Goal: Task Accomplishment & Management: Use online tool/utility

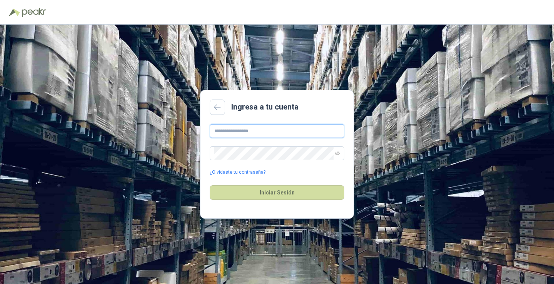
click at [259, 135] on input "text" at bounding box center [277, 131] width 135 height 14
type input "**********"
click at [210, 186] on button "Iniciar Sesión" at bounding box center [277, 193] width 135 height 15
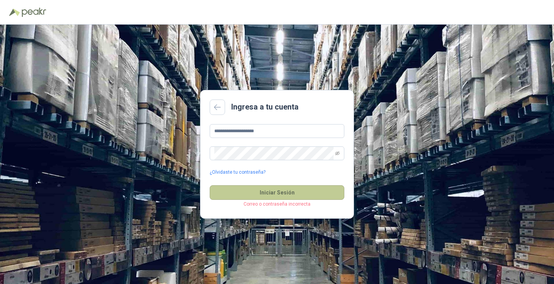
click at [263, 189] on button "Iniciar Sesión" at bounding box center [277, 193] width 135 height 15
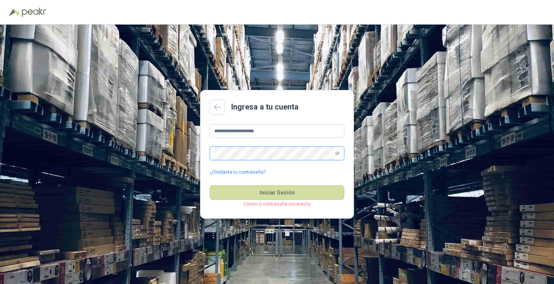
click at [210, 186] on button "Iniciar Sesión" at bounding box center [277, 193] width 135 height 15
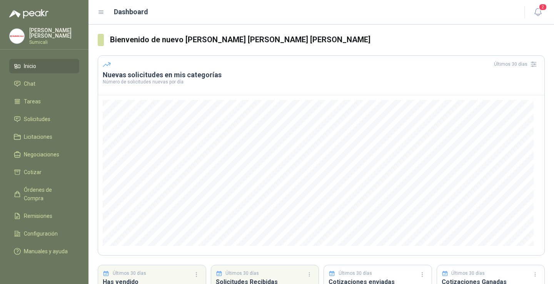
click at [120, 77] on h3 "Nuevas solicitudes en mis categorías" at bounding box center [321, 74] width 437 height 9
click at [139, 75] on h3 "Nuevas solicitudes en mis categorías" at bounding box center [321, 74] width 437 height 9
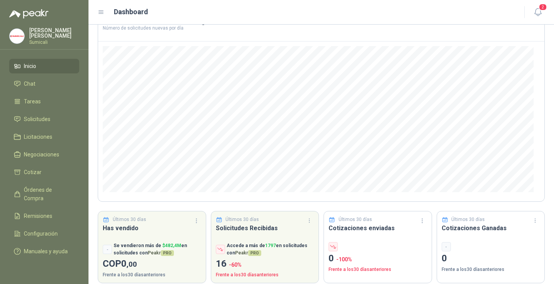
scroll to position [62, 0]
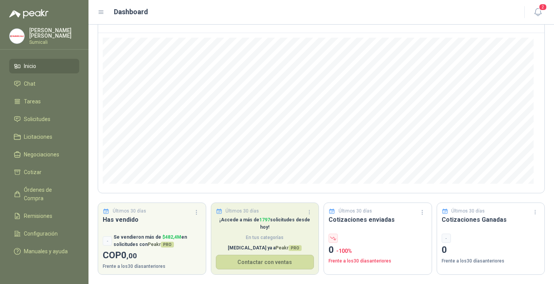
click at [222, 234] on span "En tus categorías" at bounding box center [265, 237] width 99 height 7
click at [231, 255] on button "Contactar con ventas" at bounding box center [265, 262] width 99 height 15
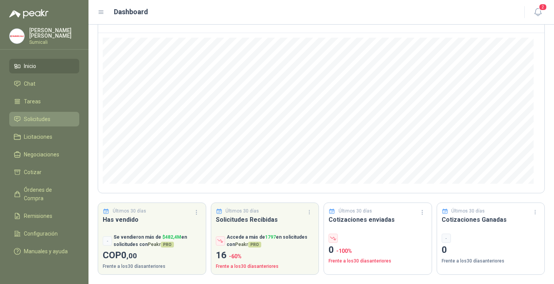
click at [45, 115] on span "Solicitudes" at bounding box center [37, 119] width 27 height 8
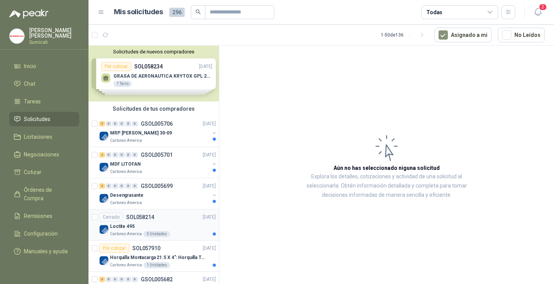
scroll to position [38, 0]
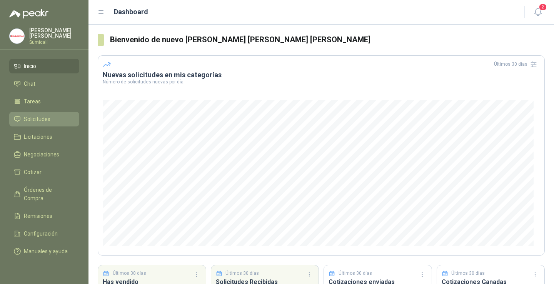
click at [37, 119] on span "Solicitudes" at bounding box center [37, 119] width 27 height 8
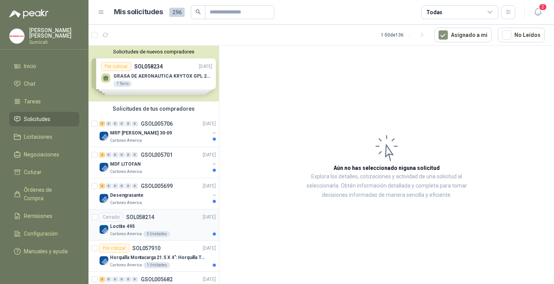
click at [131, 228] on p "Loctite 495" at bounding box center [122, 226] width 25 height 7
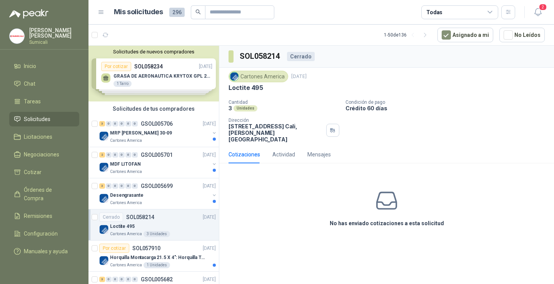
click at [239, 151] on div "Cotizaciones" at bounding box center [245, 155] width 32 height 8
click at [248, 151] on div "Cotizaciones" at bounding box center [245, 155] width 32 height 8
click at [246, 154] on div "Cotizaciones" at bounding box center [245, 155] width 32 height 18
click at [246, 151] on div "Cotizaciones" at bounding box center [245, 155] width 32 height 8
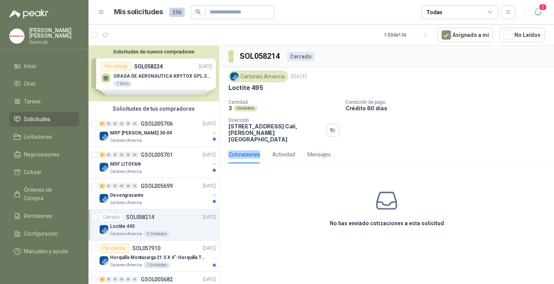
click at [246, 151] on div "Cotizaciones" at bounding box center [245, 155] width 32 height 8
click at [274, 151] on div "Actividad" at bounding box center [284, 155] width 23 height 8
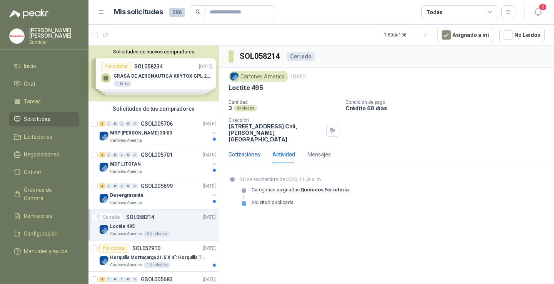
click at [248, 151] on div "Cotizaciones" at bounding box center [245, 155] width 32 height 8
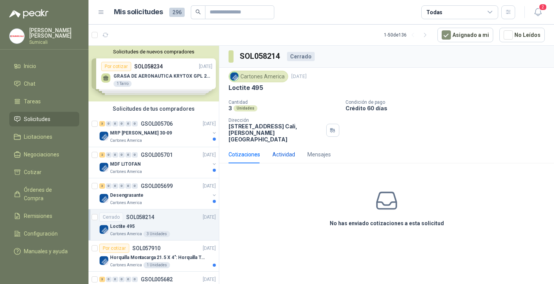
click at [278, 151] on div "Actividad" at bounding box center [284, 155] width 23 height 8
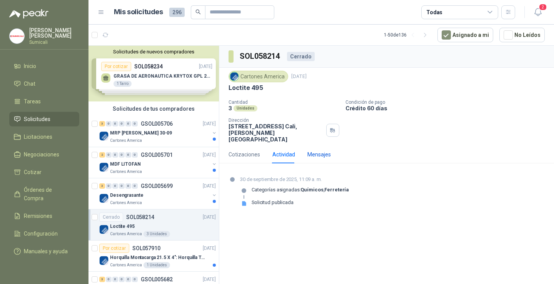
click at [315, 151] on div "Mensajes" at bounding box center [319, 155] width 23 height 8
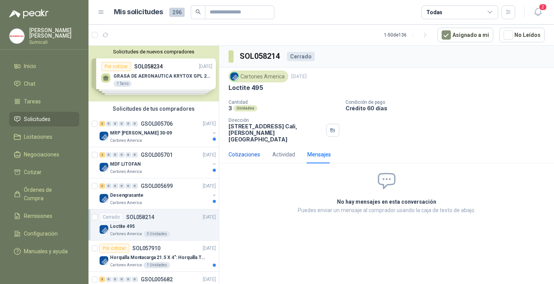
click at [238, 151] on div "Cotizaciones" at bounding box center [245, 155] width 32 height 8
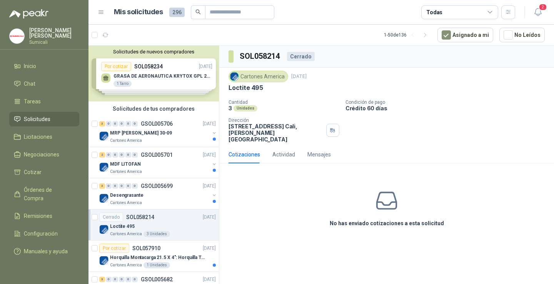
click at [239, 151] on div "Cotizaciones" at bounding box center [245, 155] width 32 height 8
click at [248, 151] on div "Cotizaciones" at bounding box center [245, 155] width 32 height 8
click at [236, 154] on div "Cotizaciones" at bounding box center [245, 155] width 32 height 18
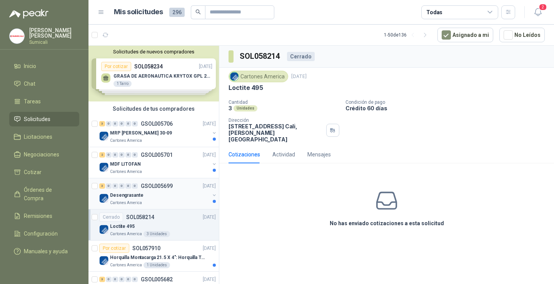
click at [160, 198] on div "Desengrasante" at bounding box center [160, 195] width 100 height 9
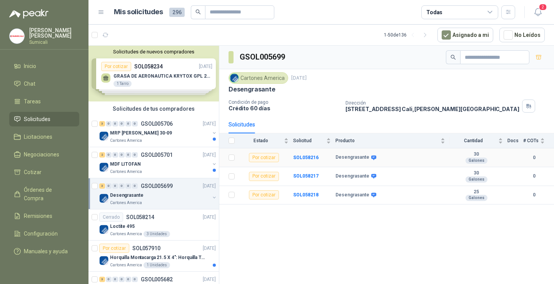
click at [264, 156] on div "Por cotizar" at bounding box center [264, 157] width 30 height 9
click at [268, 158] on div "Por cotizar" at bounding box center [264, 157] width 30 height 9
click at [270, 161] on div "Por cotizar" at bounding box center [264, 157] width 30 height 9
click at [271, 161] on div "Por cotizar" at bounding box center [264, 157] width 30 height 9
click at [343, 158] on b "Desengrasante" at bounding box center [353, 158] width 34 height 6
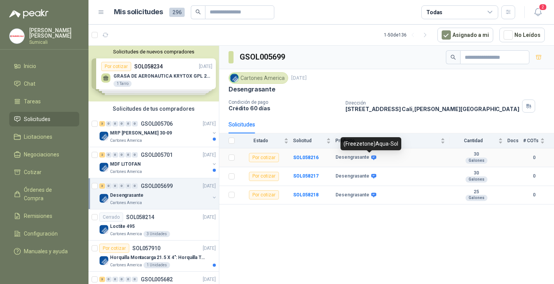
click at [371, 158] on icon at bounding box center [374, 158] width 6 height 6
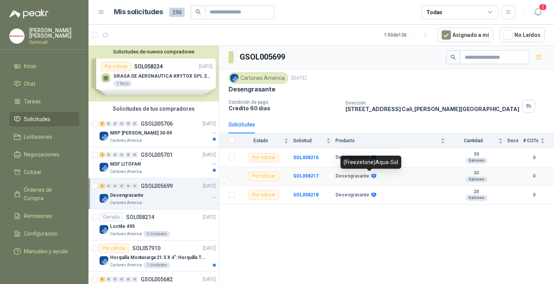
click at [371, 175] on icon at bounding box center [373, 176] width 5 height 5
click at [372, 174] on icon at bounding box center [373, 176] width 5 height 5
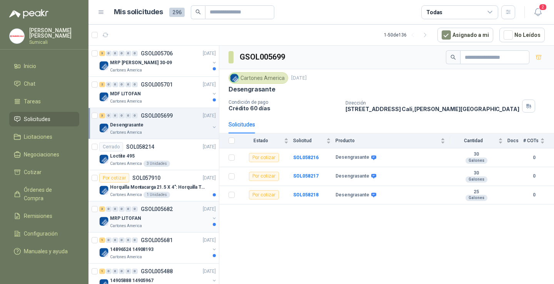
scroll to position [77, 0]
